Goal: Task Accomplishment & Management: Use online tool/utility

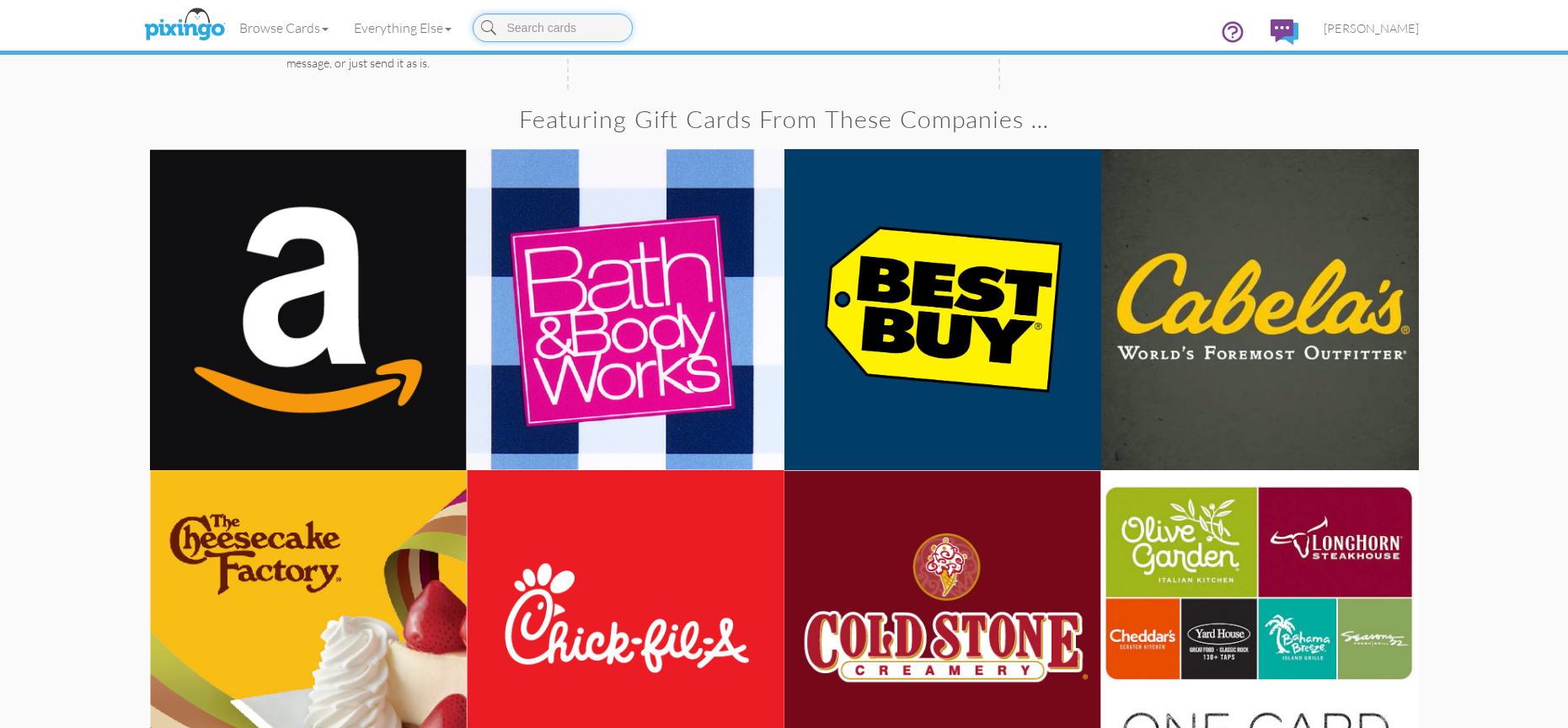
scroll to position [1093, 0]
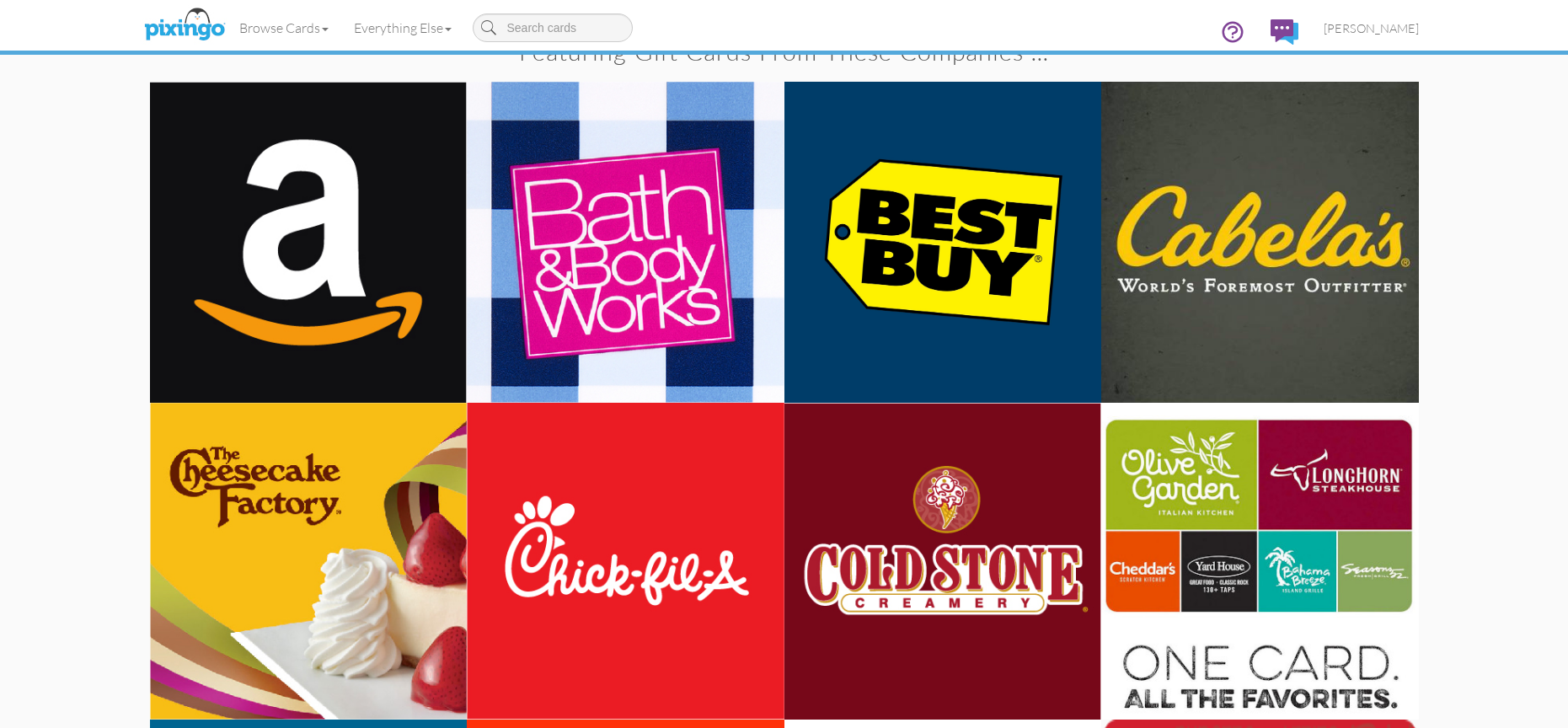
click at [445, 358] on img at bounding box center [309, 241] width 318 height 320
click at [395, 334] on img at bounding box center [309, 241] width 318 height 320
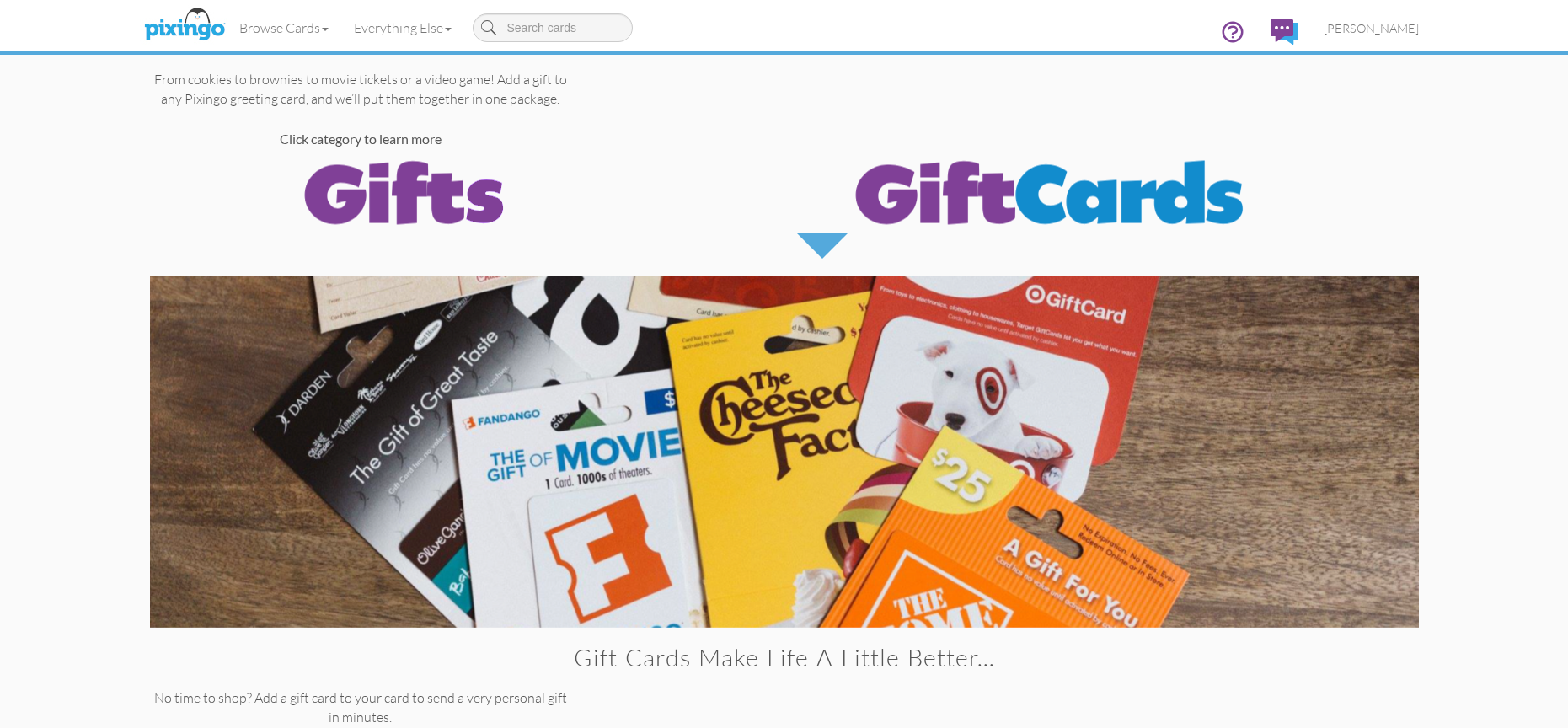
scroll to position [0, 0]
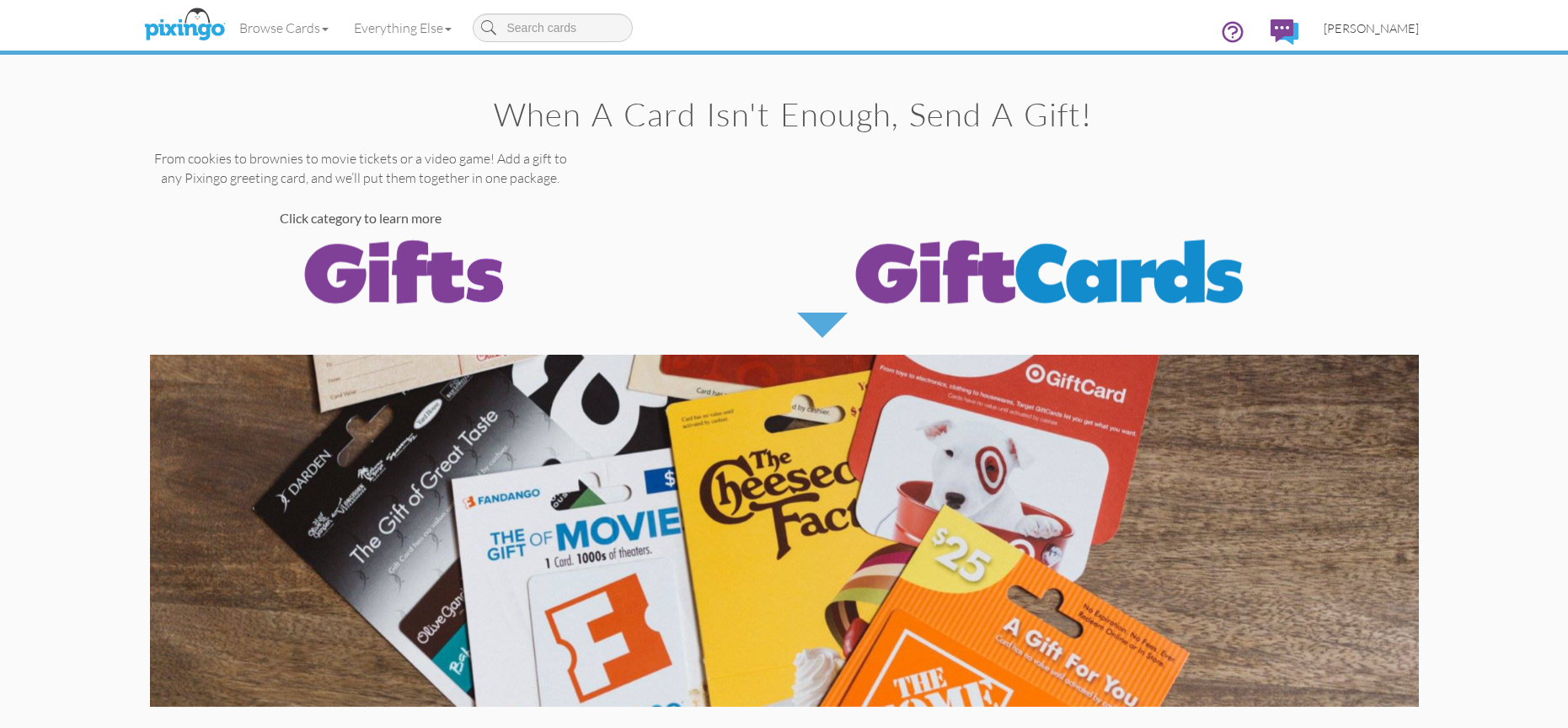
click at [1411, 28] on span "[PERSON_NAME]" at bounding box center [1371, 28] width 95 height 14
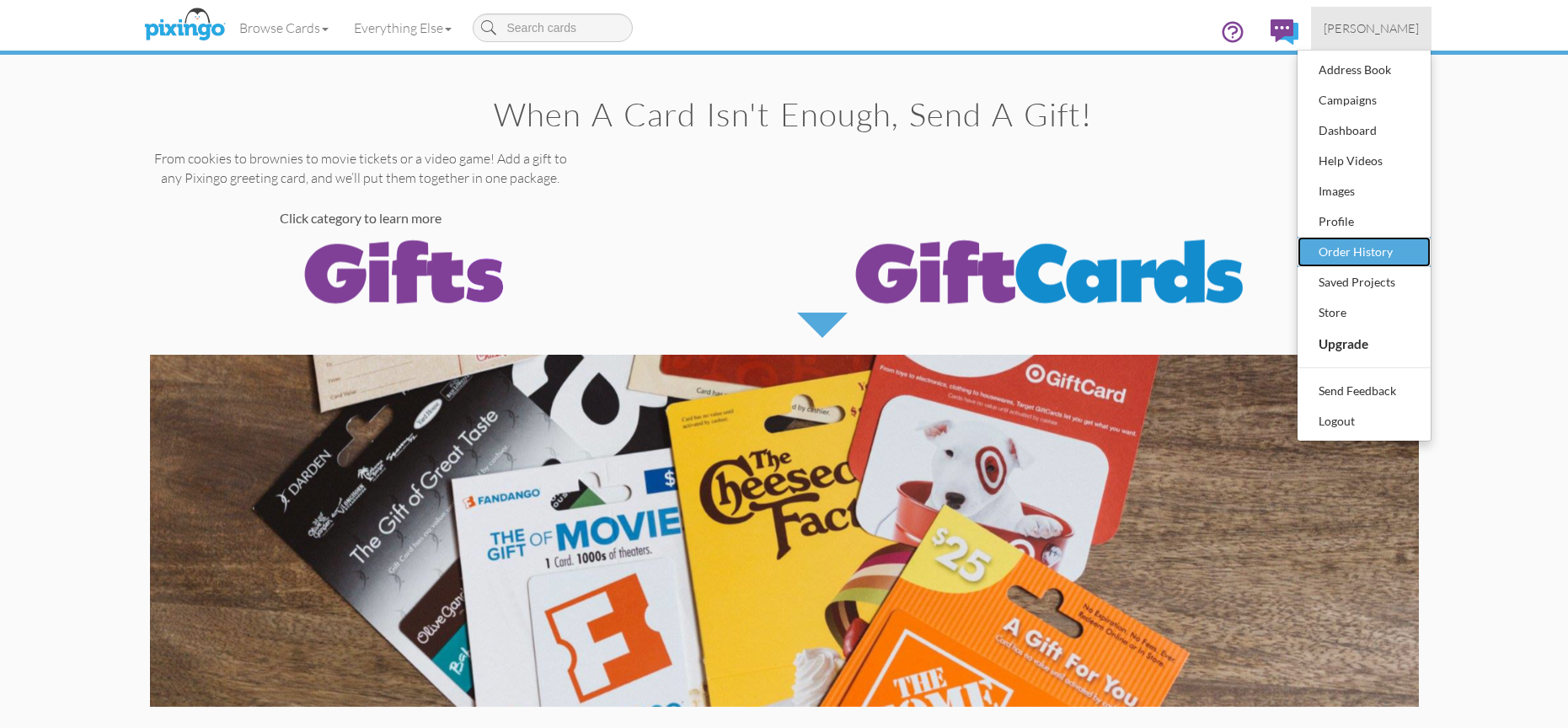
click at [1358, 247] on div "Order History" at bounding box center [1365, 251] width 99 height 25
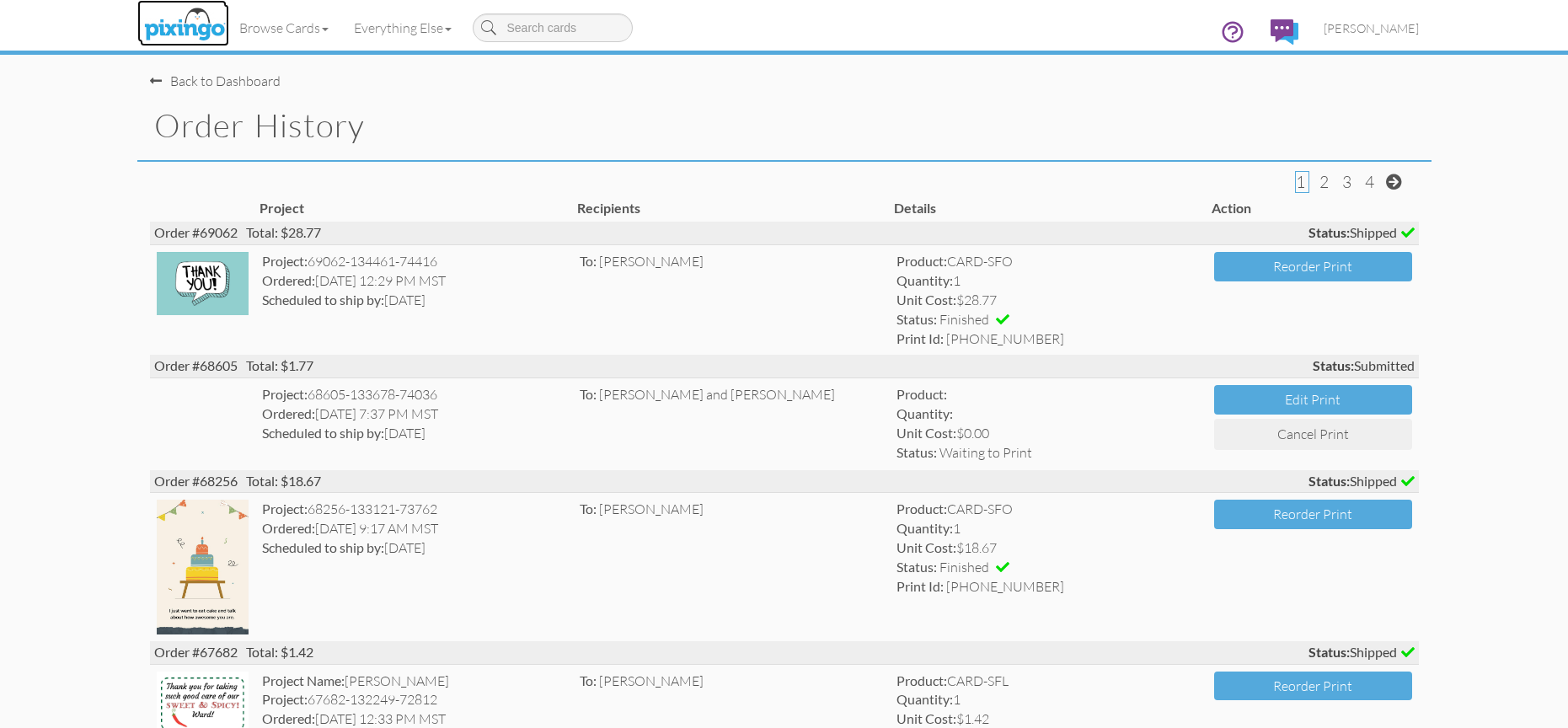
click at [188, 28] on img at bounding box center [184, 25] width 90 height 42
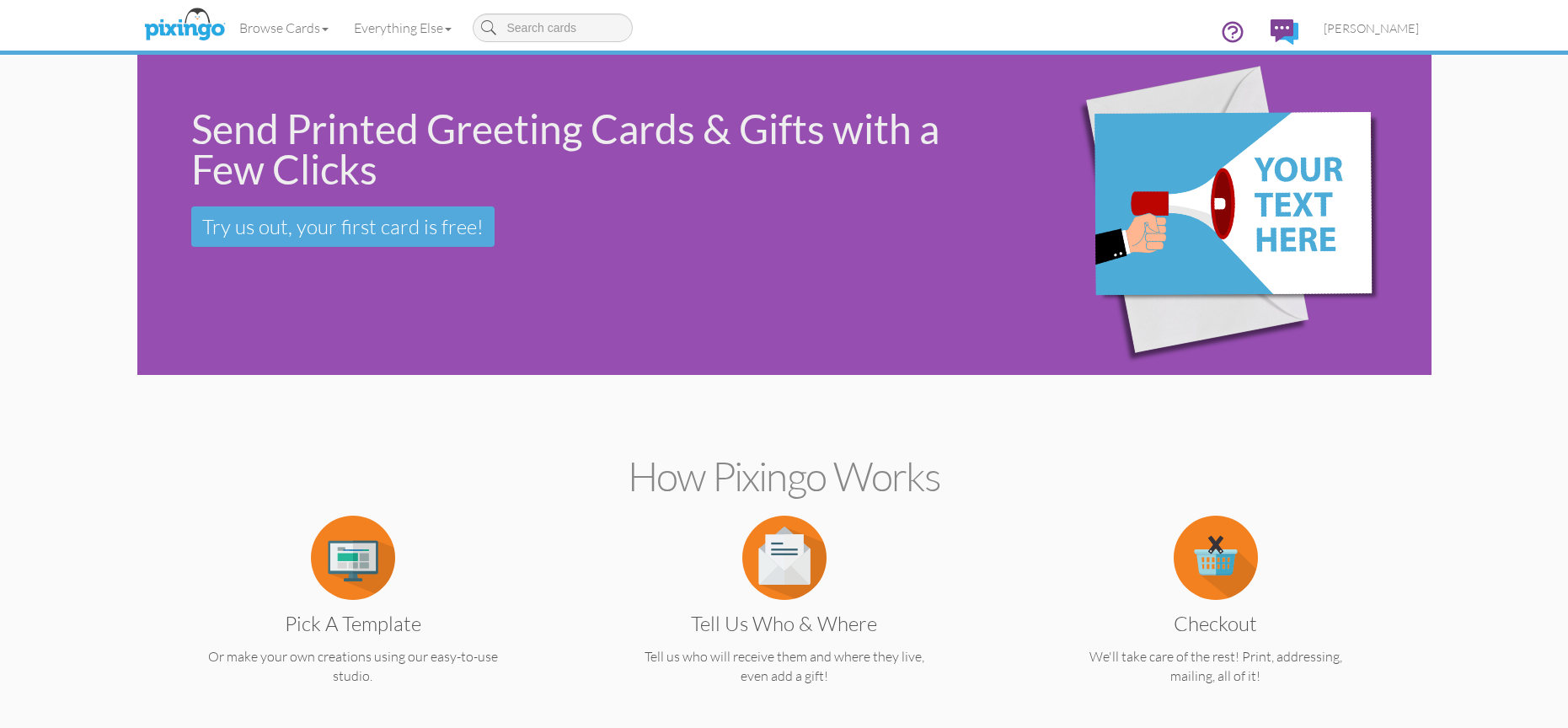
scroll to position [10, 0]
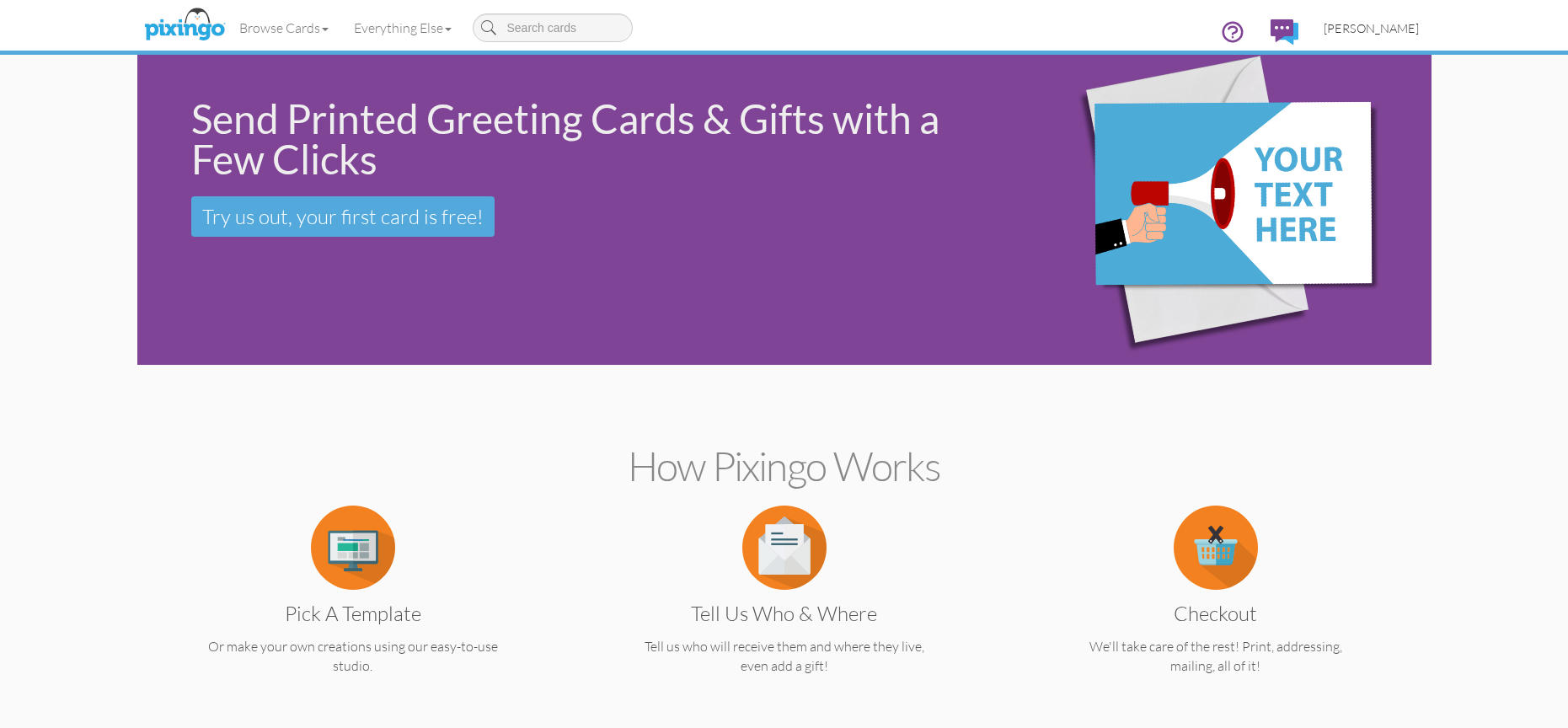
click at [1366, 30] on span "[PERSON_NAME]" at bounding box center [1371, 28] width 95 height 14
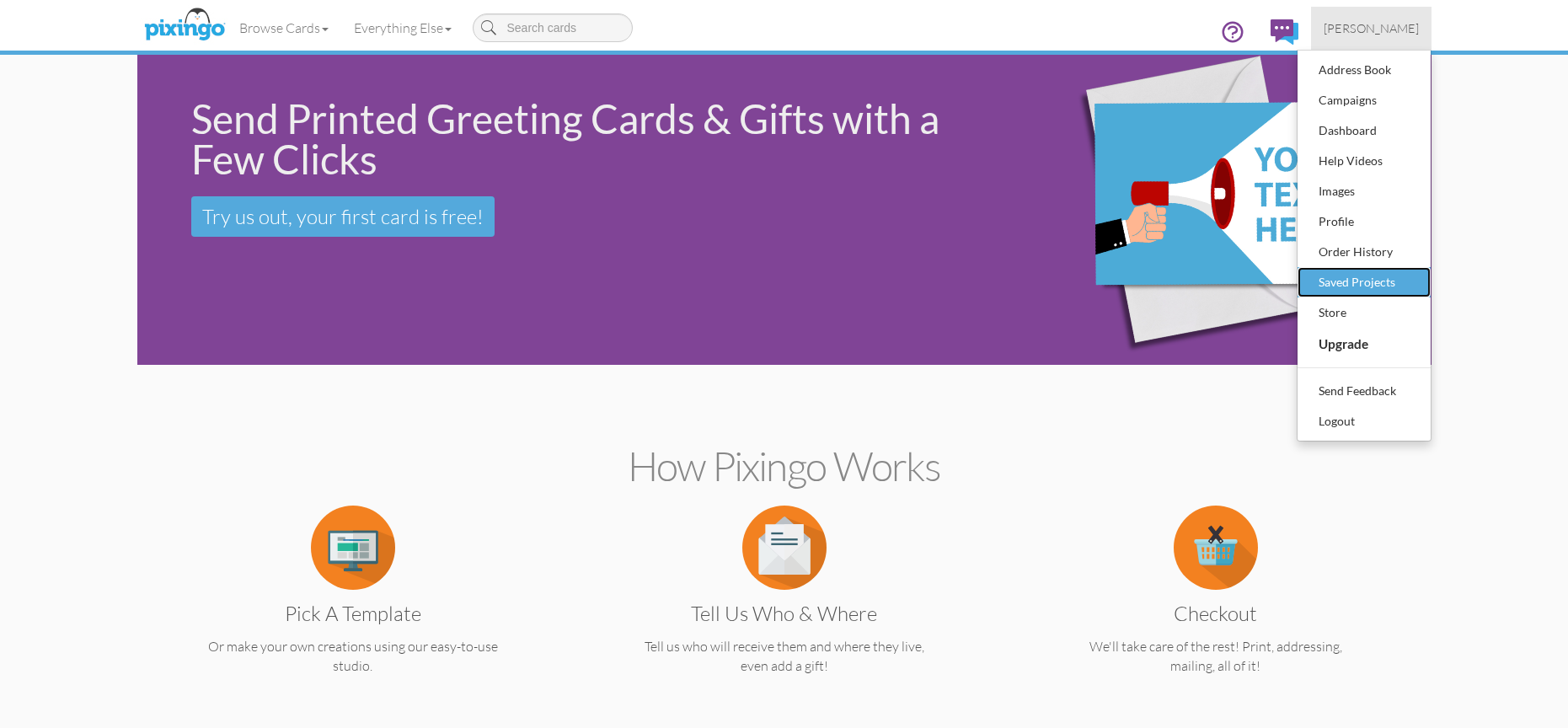
drag, startPoint x: 1343, startPoint y: 272, endPoint x: 1332, endPoint y: 269, distance: 11.4
click at [1343, 272] on div "Saved Projects" at bounding box center [1365, 282] width 99 height 25
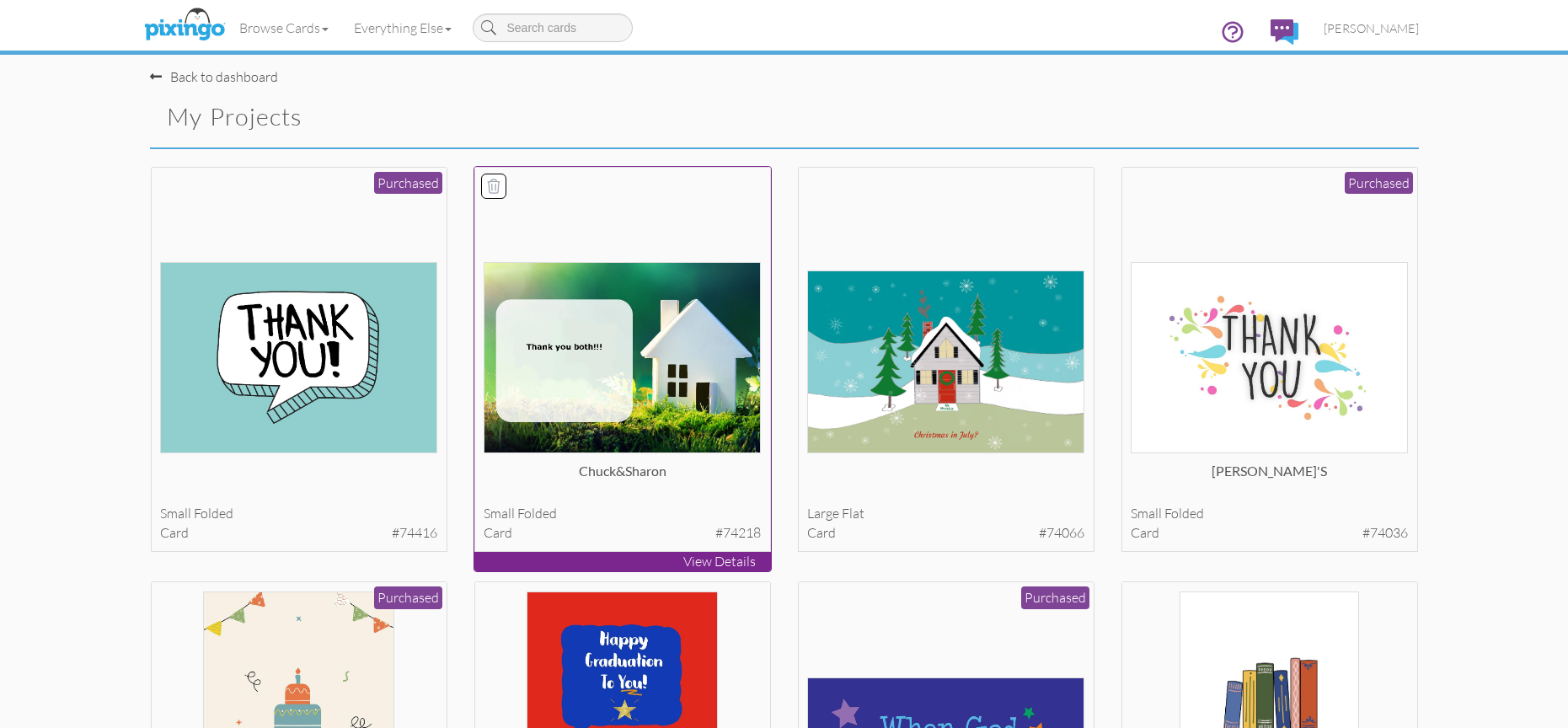
click at [545, 325] on img at bounding box center [623, 357] width 277 height 191
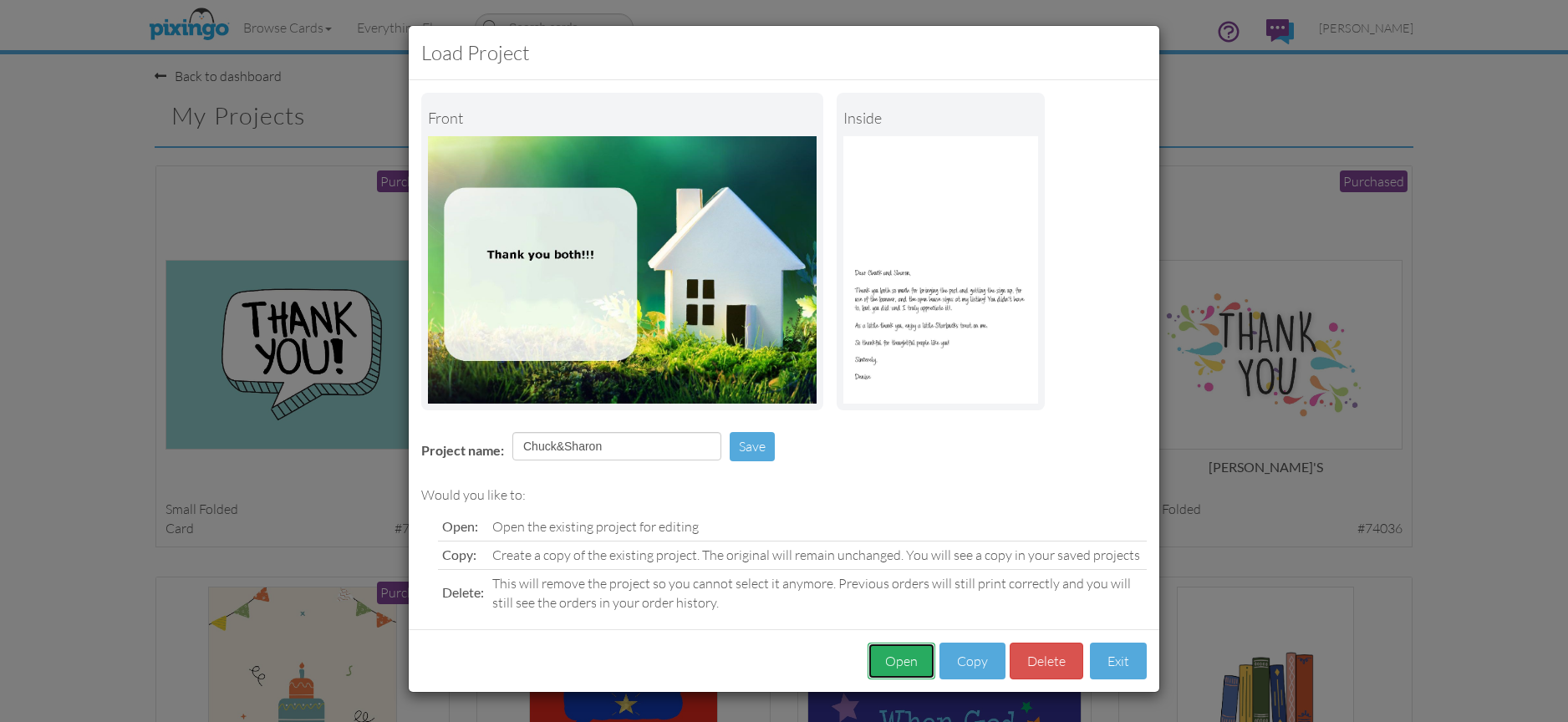
click at [913, 664] on button "Open" at bounding box center [901, 661] width 68 height 38
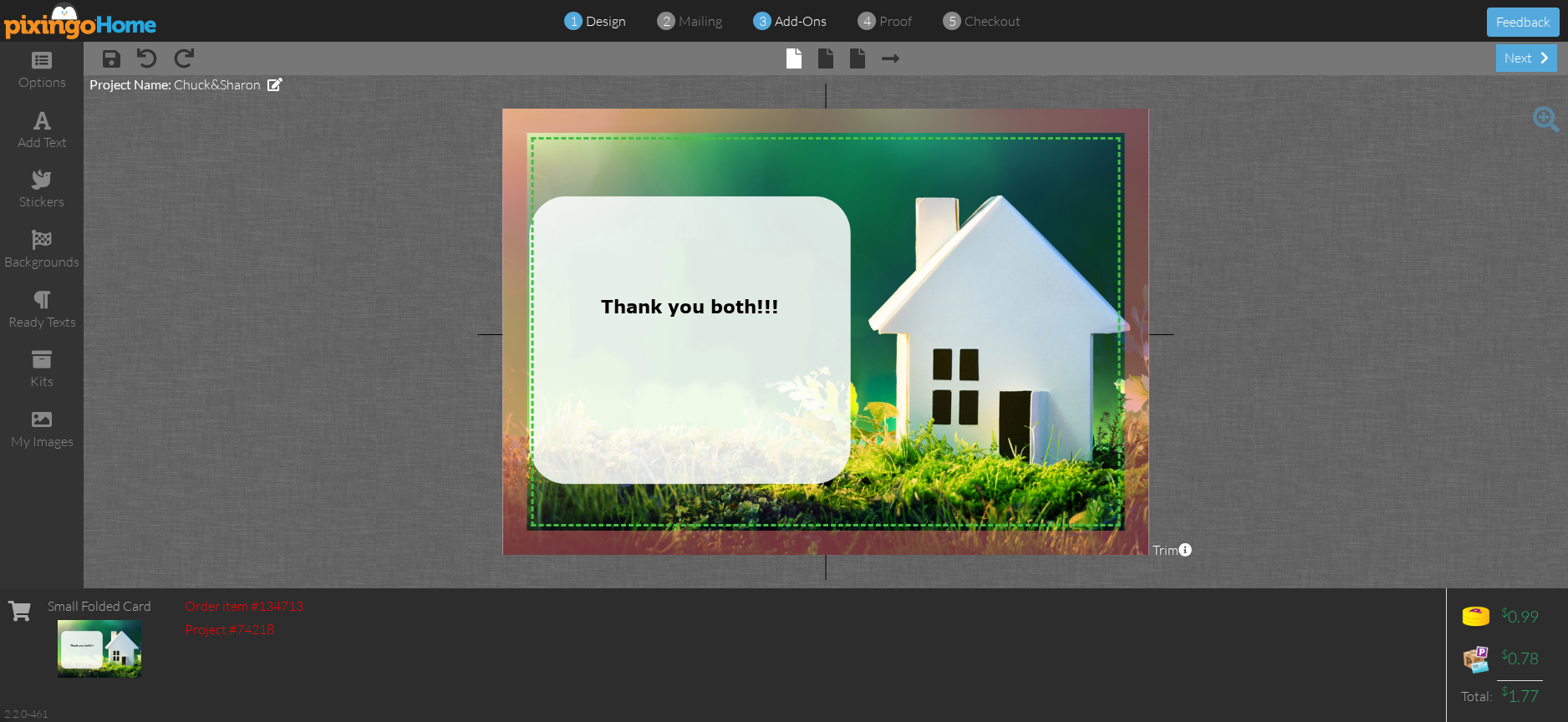
click at [818, 25] on span "add-ons" at bounding box center [800, 20] width 52 height 17
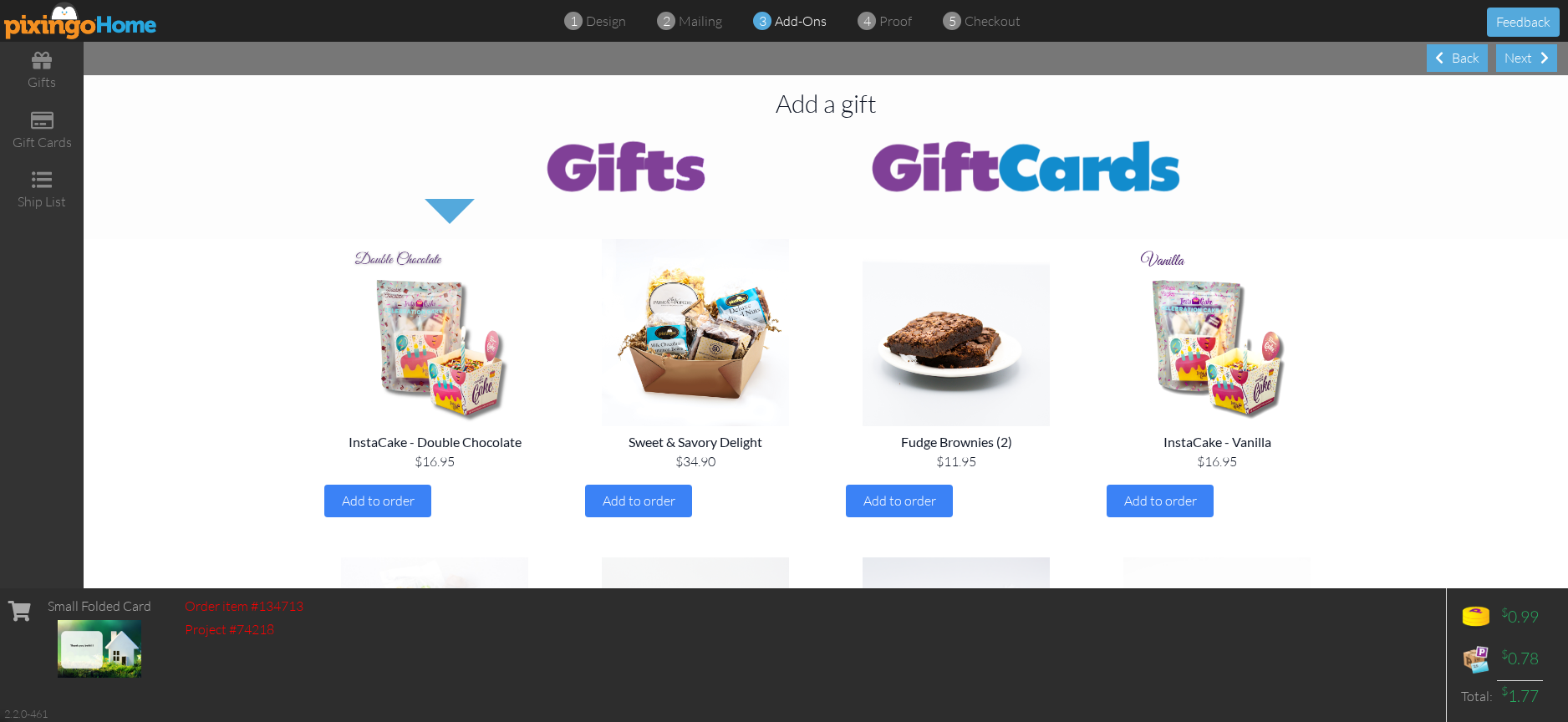
click at [980, 180] on img at bounding box center [1025, 166] width 401 height 67
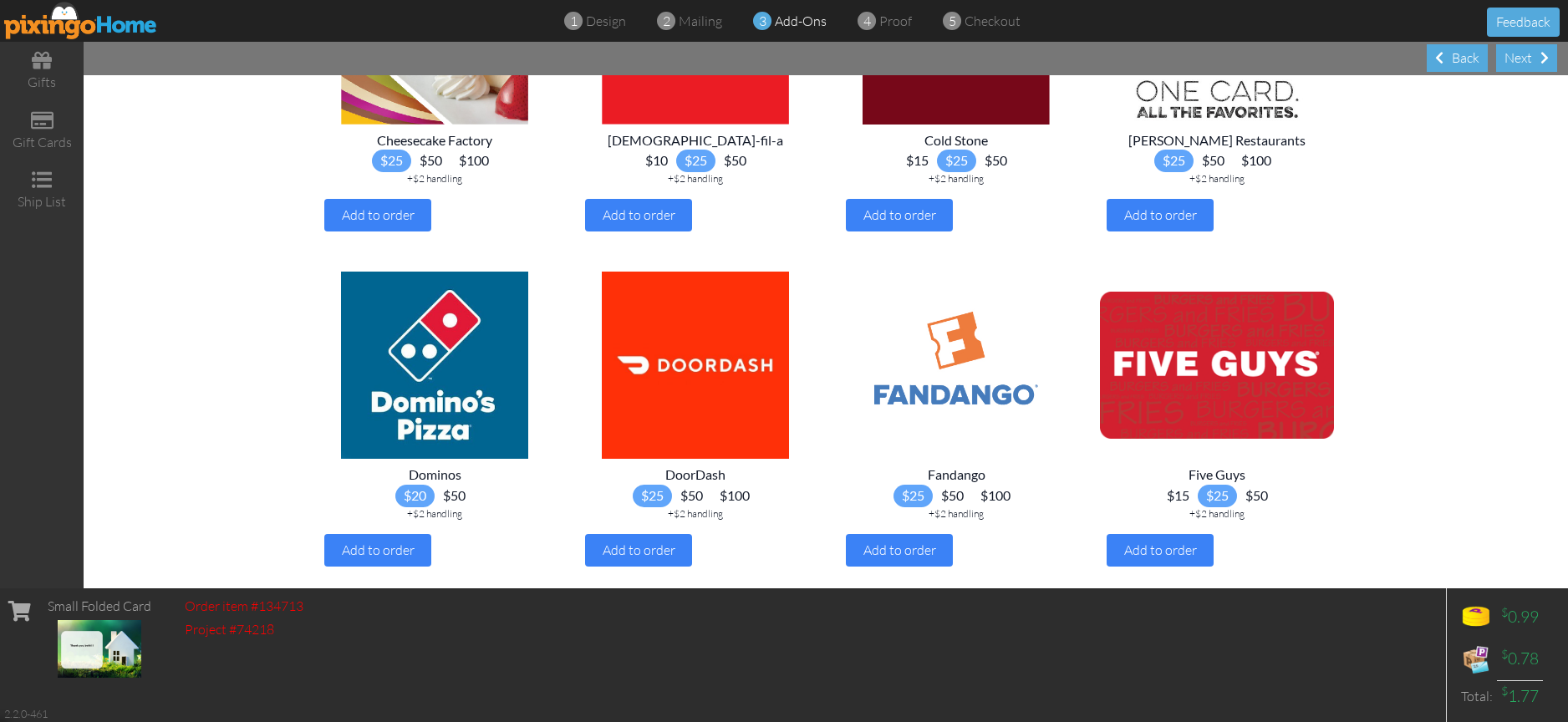
scroll to position [544, 0]
